Goal: Task Accomplishment & Management: Manage account settings

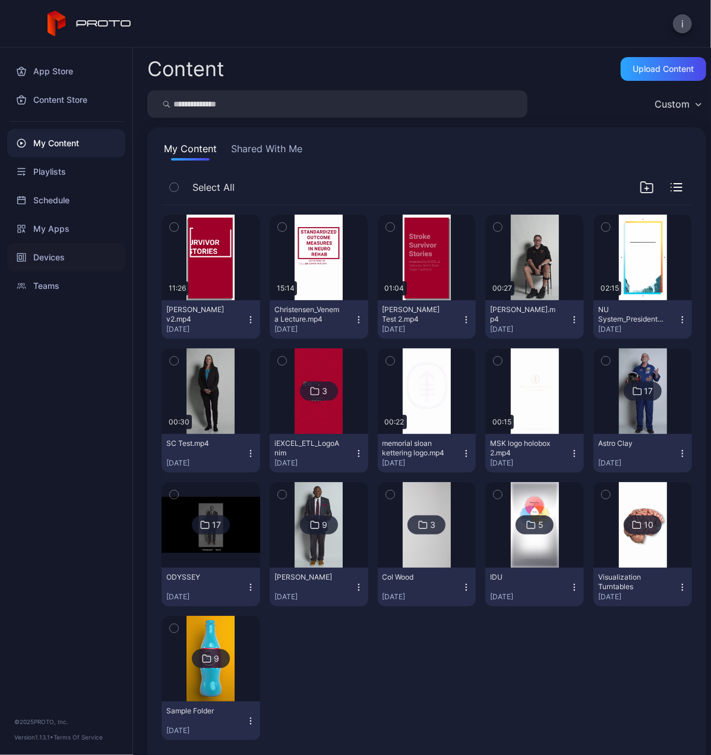
click at [56, 260] on div "Devices" at bounding box center [66, 257] width 118 height 29
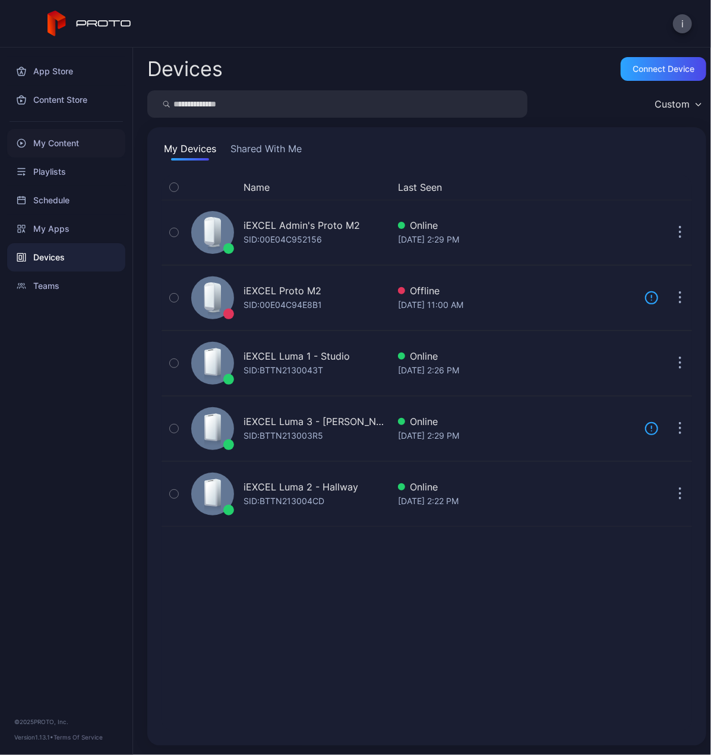
click at [31, 140] on div "My Content" at bounding box center [66, 143] width 118 height 29
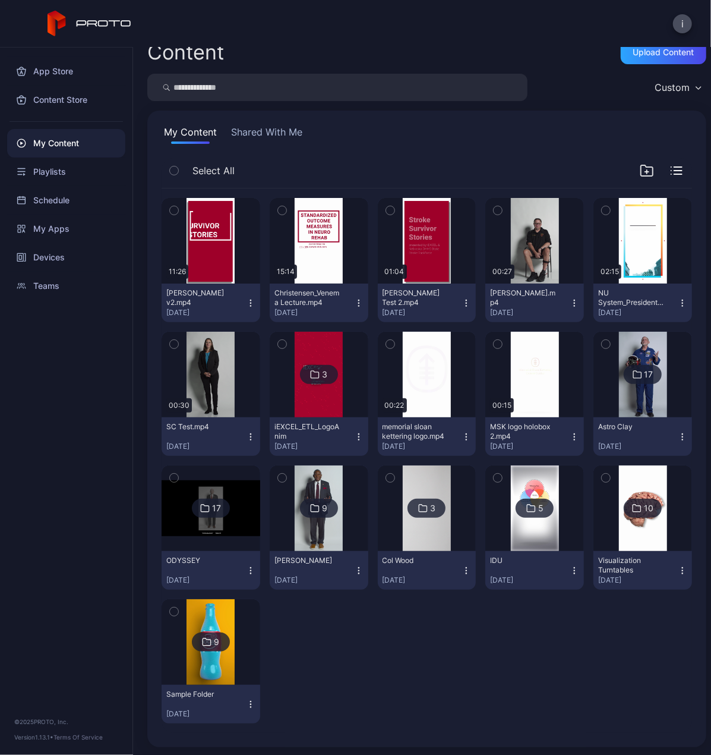
scroll to position [18, 0]
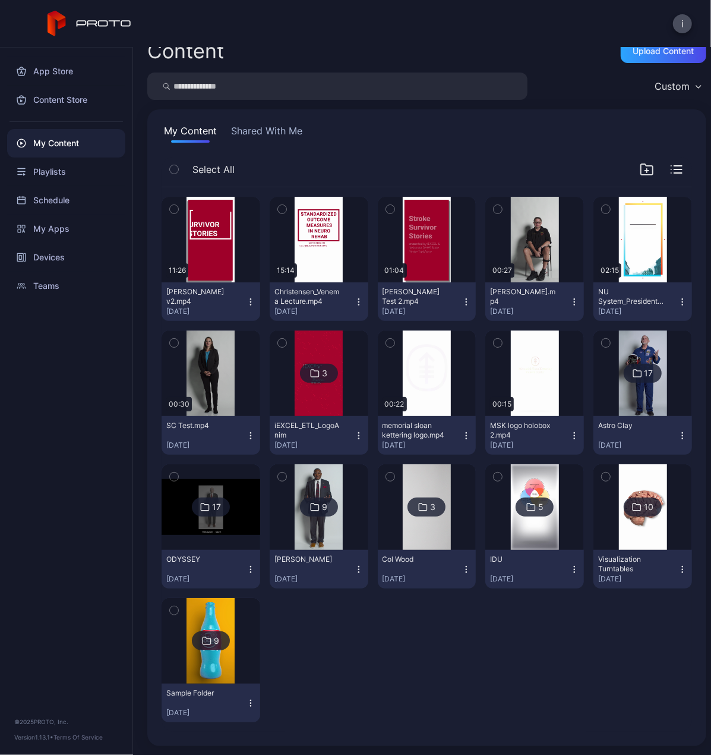
click at [643, 525] on img at bounding box center [643, 507] width 48 height 86
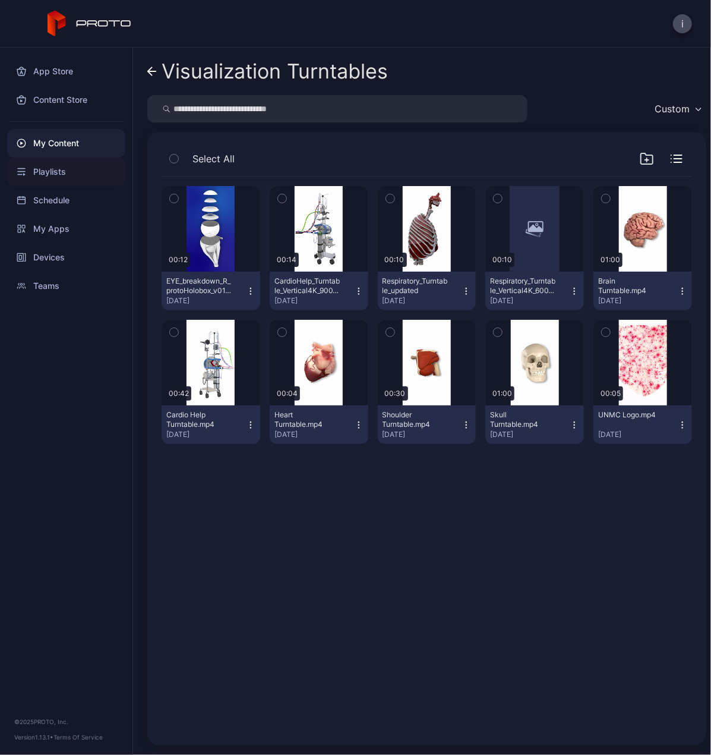
click at [68, 164] on div "Playlists" at bounding box center [66, 171] width 118 height 29
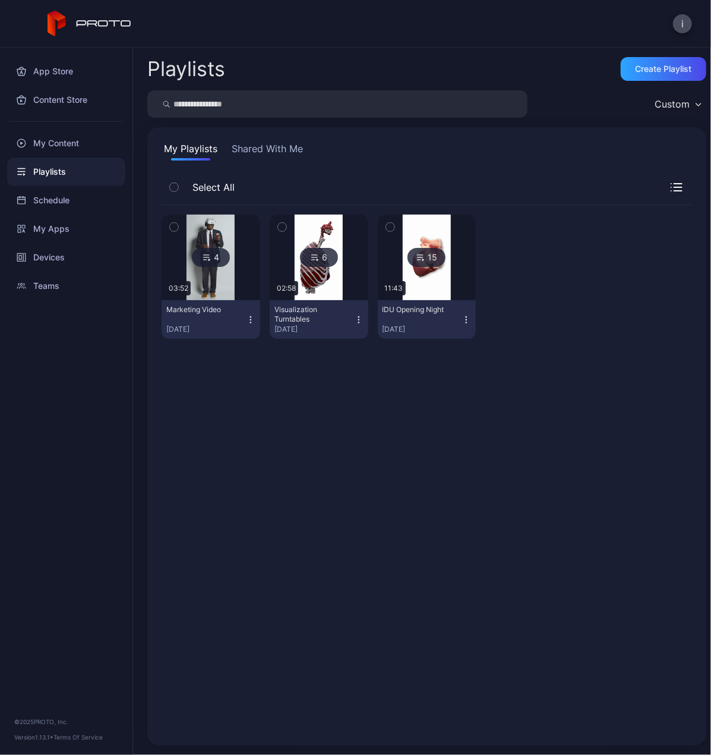
click at [354, 320] on icon "button" at bounding box center [359, 320] width 10 height 10
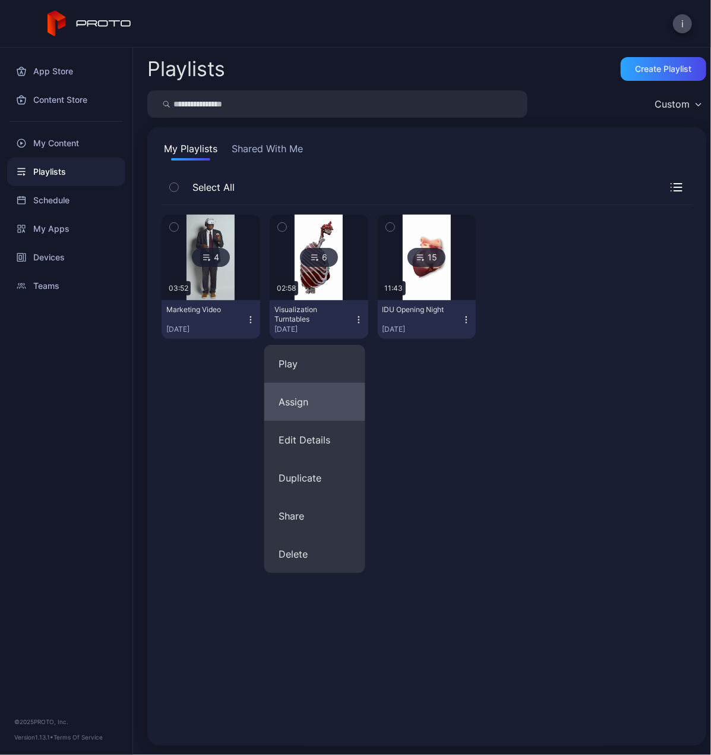
click at [313, 399] on button "Assign" at bounding box center [314, 402] width 101 height 38
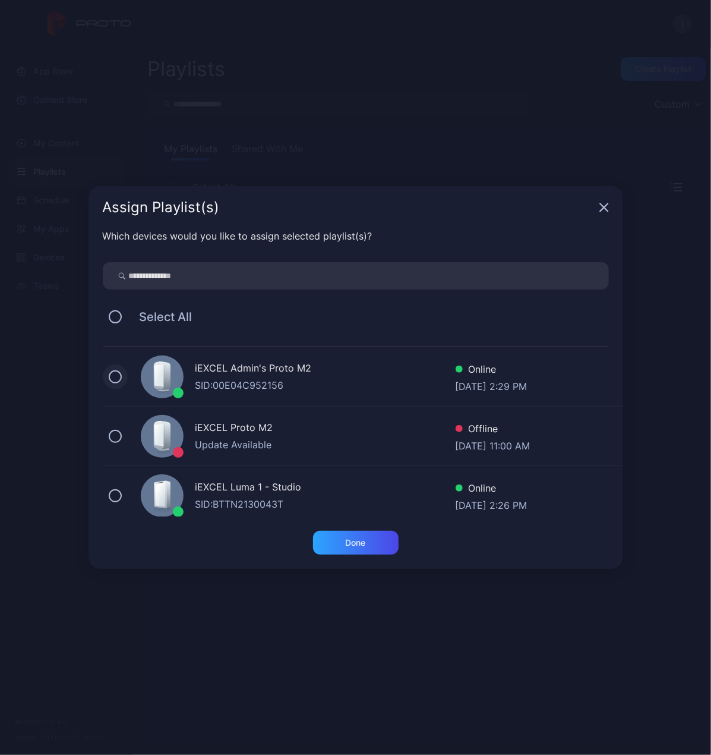
click at [111, 373] on button at bounding box center [115, 376] width 13 height 13
click at [373, 541] on div "Done" at bounding box center [356, 543] width 86 height 24
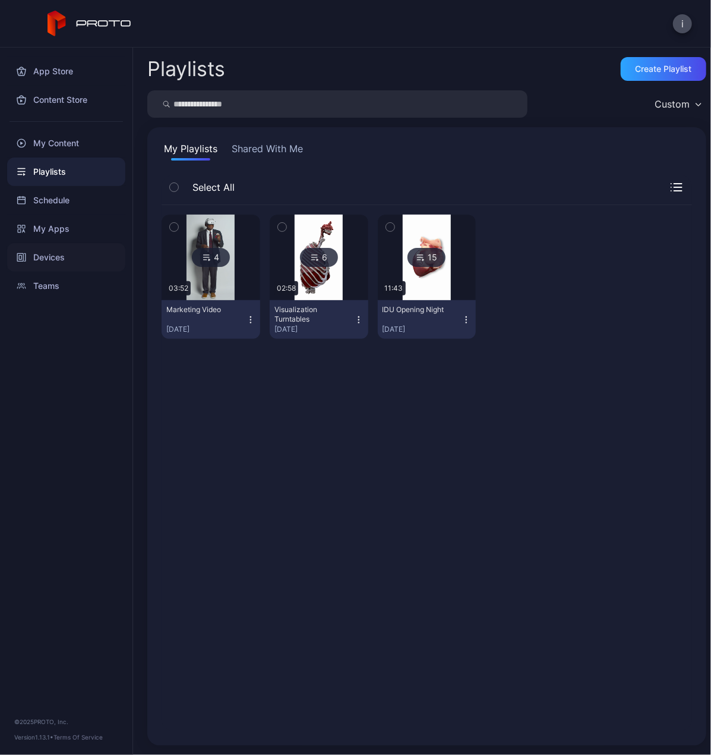
click at [43, 254] on div "Devices" at bounding box center [66, 257] width 118 height 29
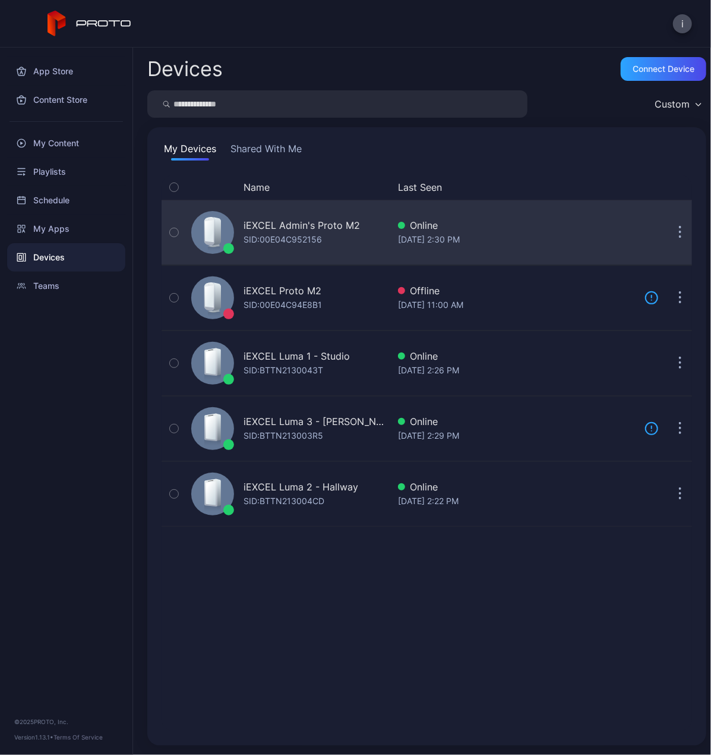
click at [326, 233] on div "iEXCEL Admin's Proto M2 SID: 00E04C952156" at bounding box center [302, 232] width 116 height 29
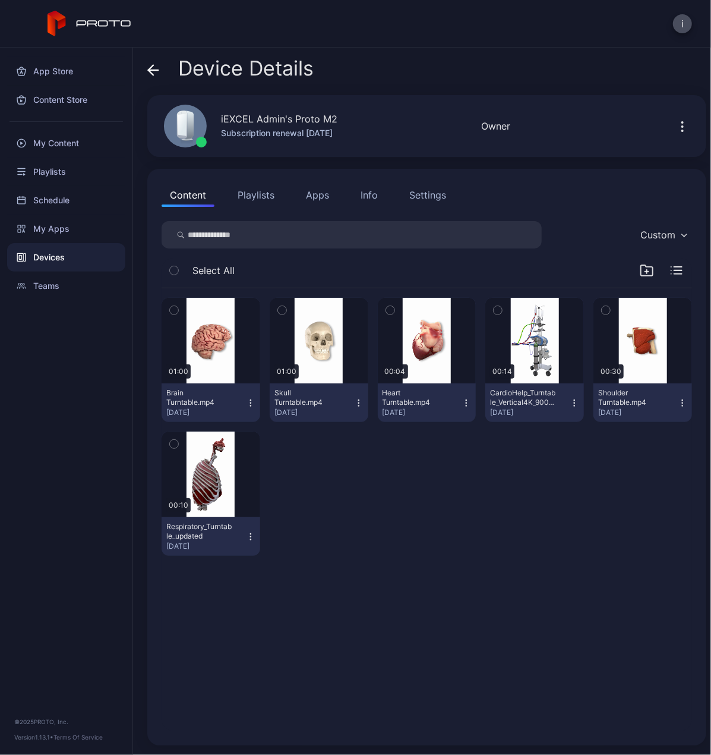
click at [676, 125] on icon "button" at bounding box center [683, 126] width 14 height 14
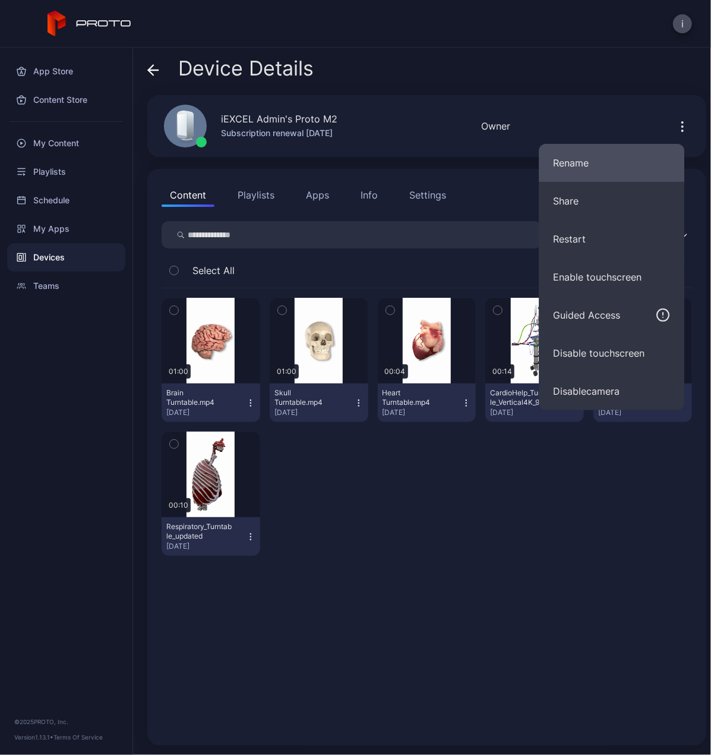
click at [590, 156] on button "Rename" at bounding box center [612, 163] width 146 height 38
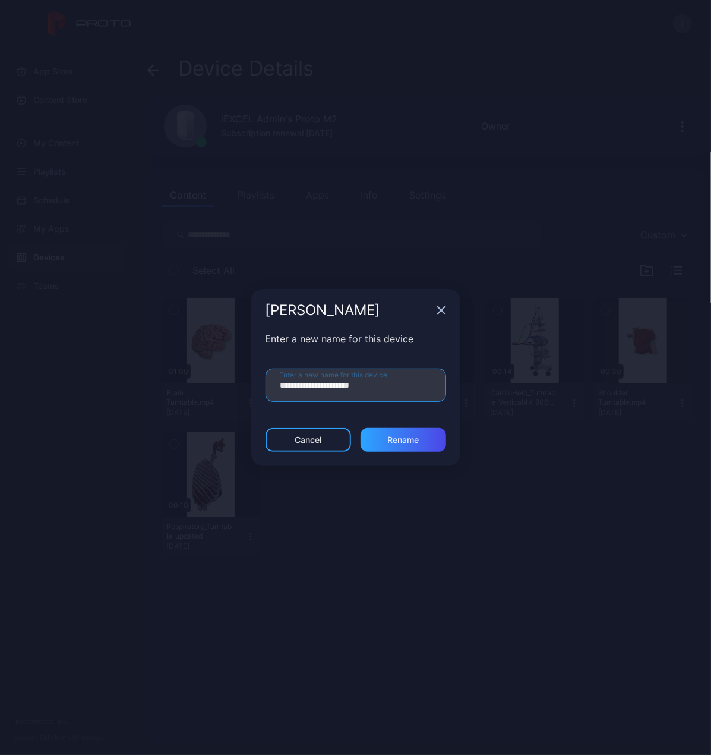
drag, startPoint x: 342, startPoint y: 384, endPoint x: 259, endPoint y: 384, distance: 83.2
click at [259, 384] on div "**********" at bounding box center [355, 380] width 209 height 96
click at [353, 387] on input "********" at bounding box center [356, 384] width 181 height 33
click at [284, 386] on input "**********" at bounding box center [356, 384] width 181 height 33
type input "**********"
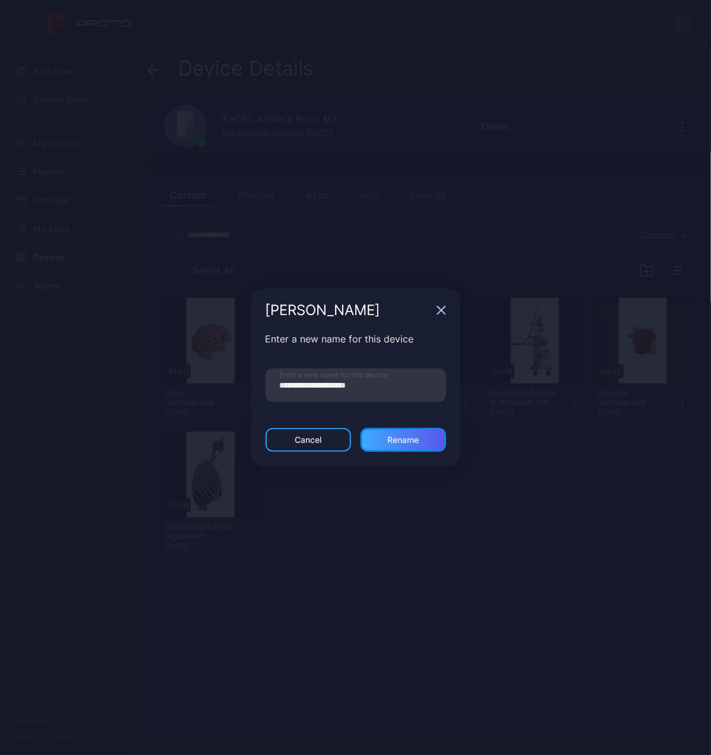
click at [413, 440] on div "Rename" at bounding box center [402, 440] width 31 height 10
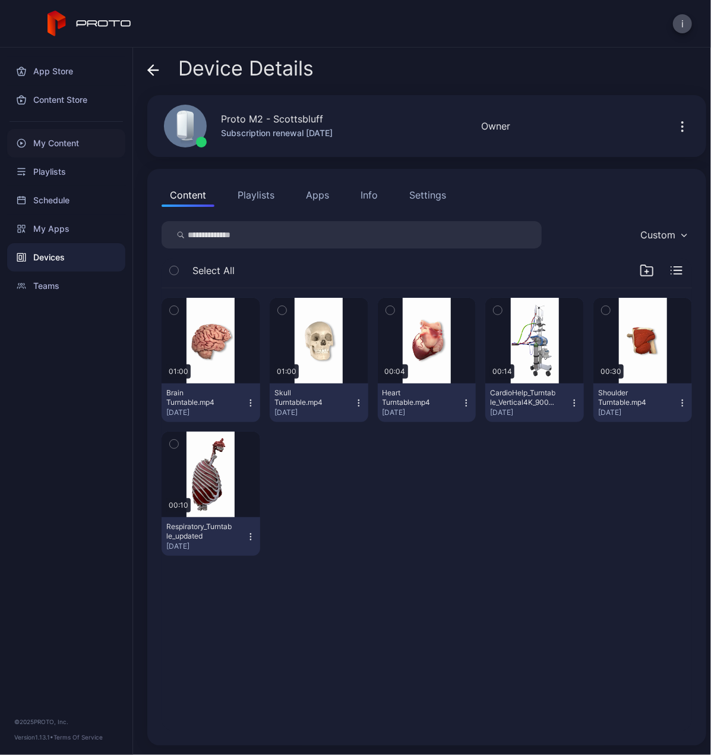
click at [54, 137] on div "My Content" at bounding box center [66, 143] width 118 height 29
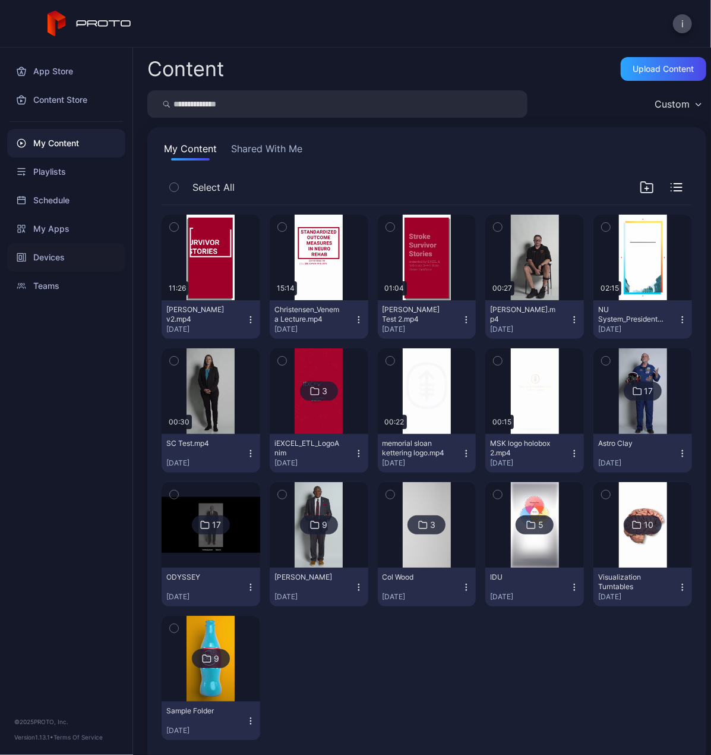
click at [58, 253] on div "Devices" at bounding box center [66, 257] width 118 height 29
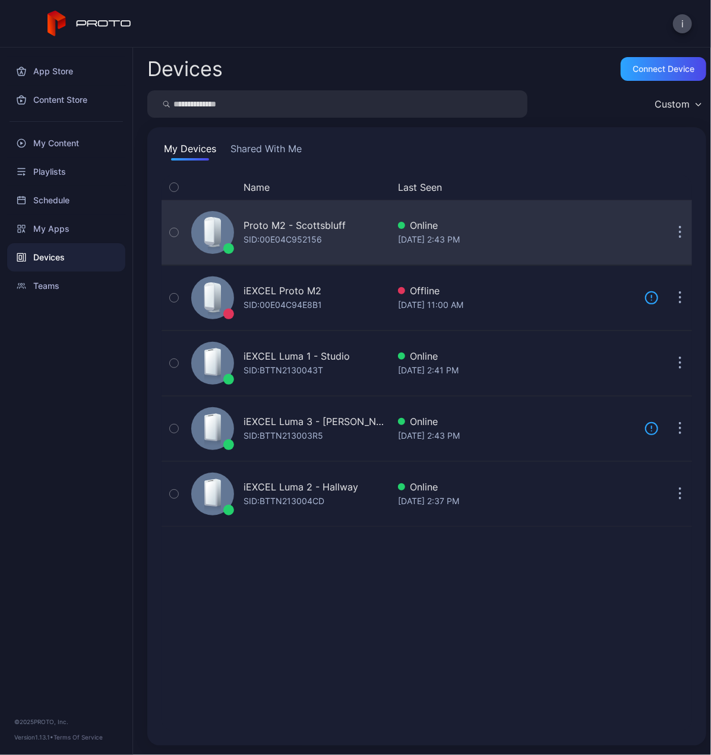
click at [331, 223] on div "Proto M2 - Scottsbluff" at bounding box center [295, 225] width 102 height 14
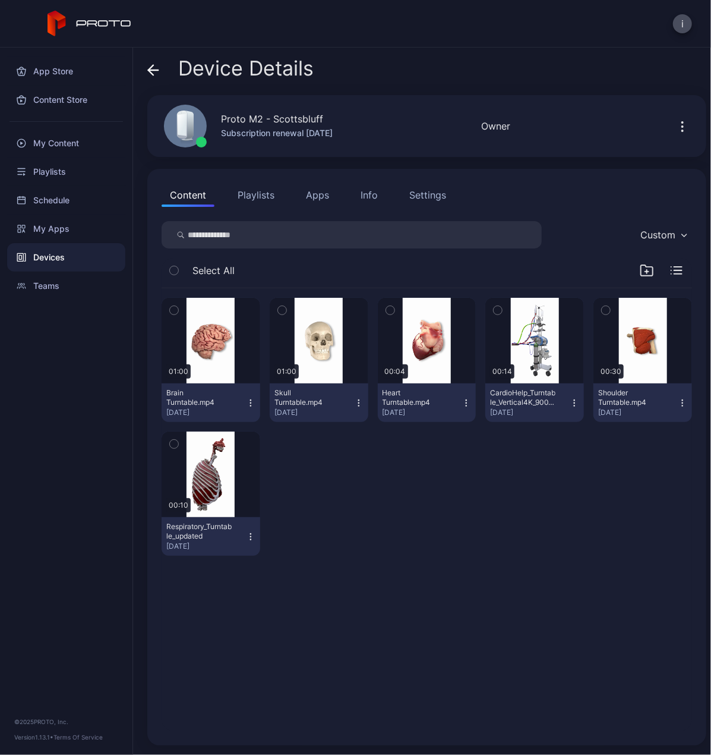
click at [157, 65] on icon at bounding box center [153, 70] width 12 height 12
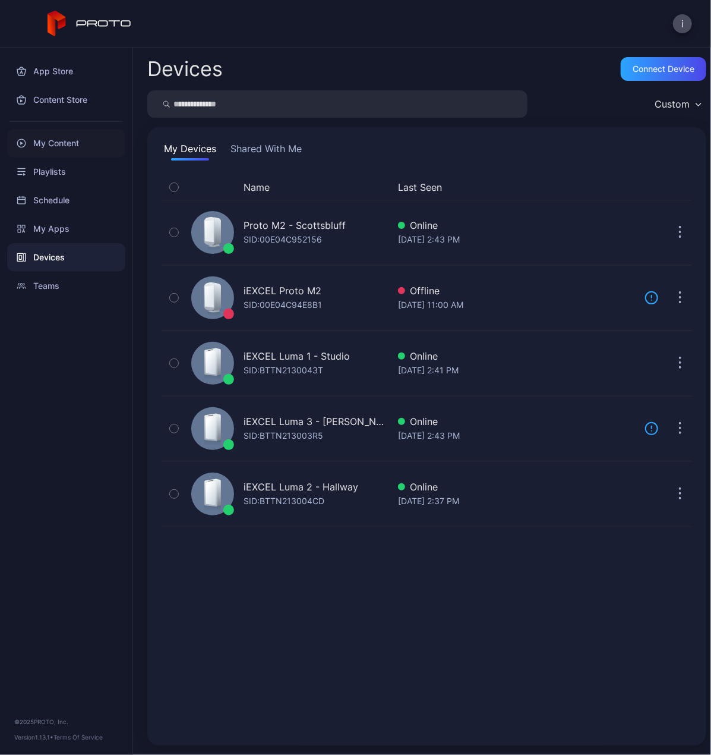
click at [56, 140] on div "My Content" at bounding box center [66, 143] width 118 height 29
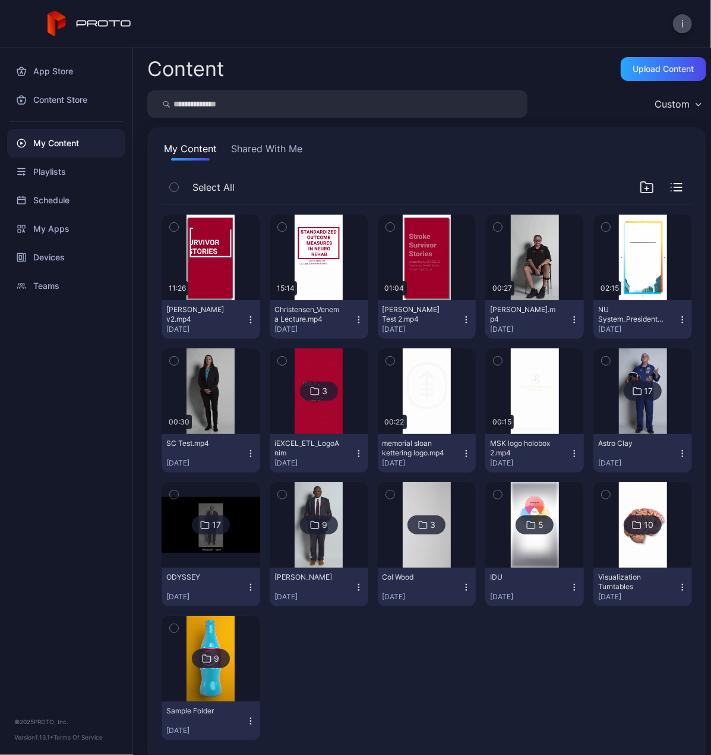
click at [640, 585] on div "Visualization Turntables" at bounding box center [630, 581] width 65 height 19
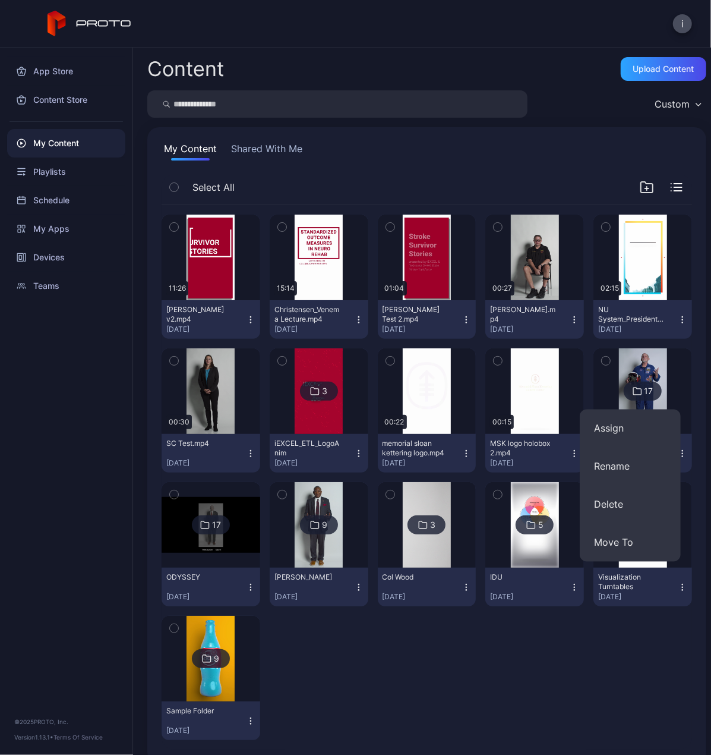
click at [640, 585] on div "Visualization Turntables" at bounding box center [630, 581] width 65 height 19
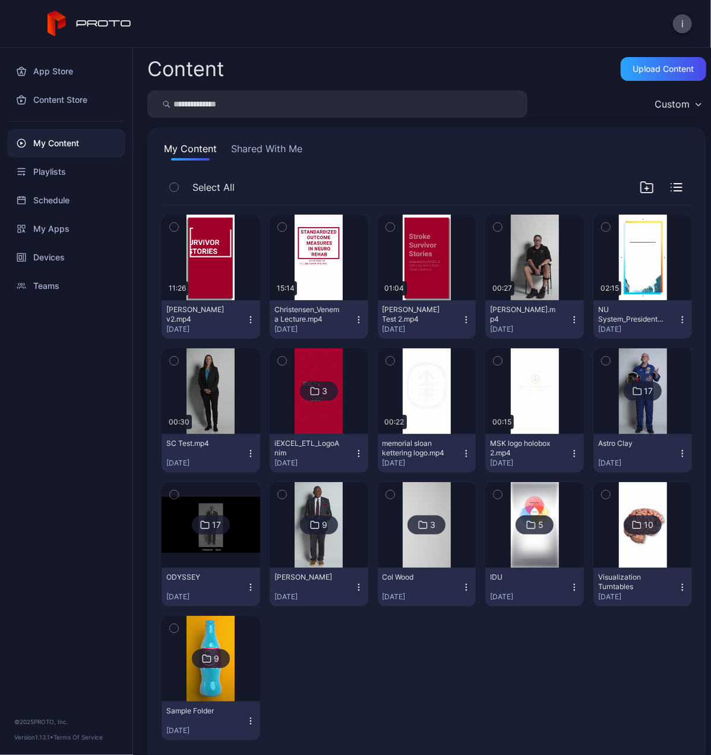
click at [635, 510] on img at bounding box center [643, 525] width 48 height 86
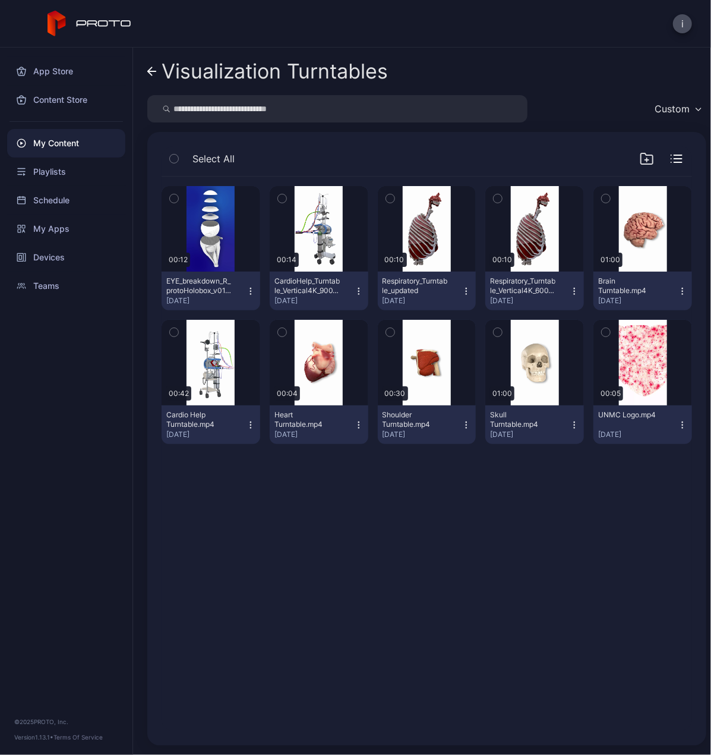
click at [678, 293] on icon "button" at bounding box center [683, 291] width 10 height 10
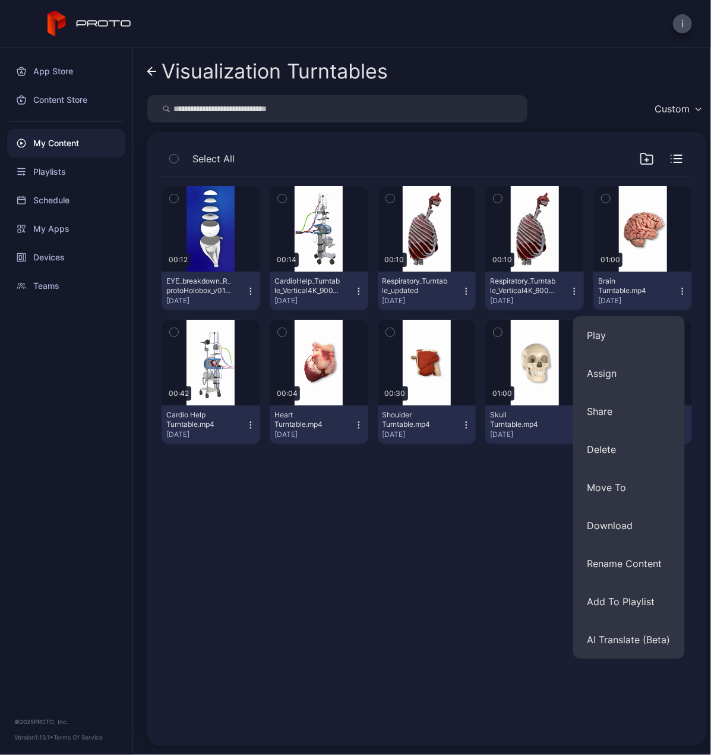
click at [408, 550] on div "Preview 00:12 EYE_breakdown_R_protoHolobox_v01.mp4 [DATE] Preview 00:14 CardioH…" at bounding box center [427, 453] width 550 height 573
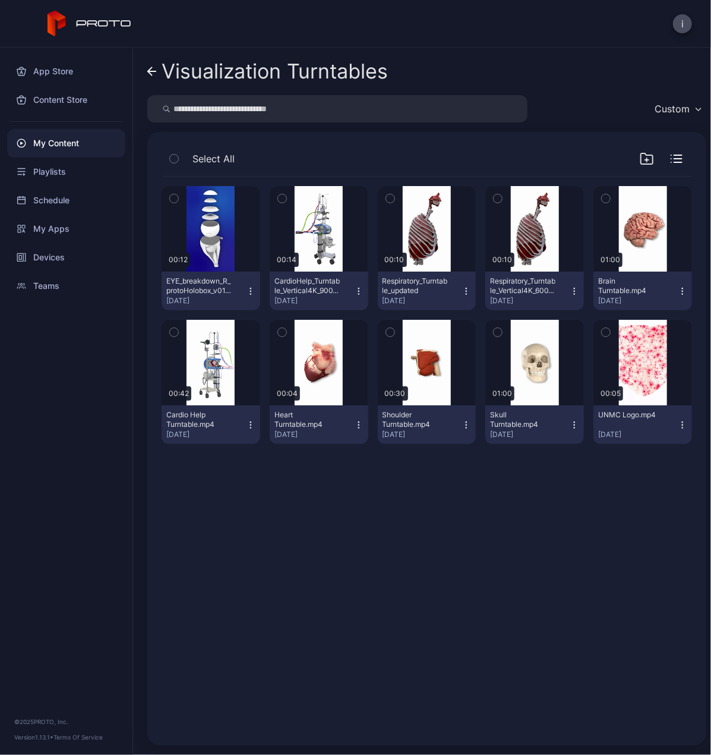
click at [161, 77] on link "Visualization Turntables" at bounding box center [267, 71] width 241 height 29
